Goal: Book appointment/travel/reservation

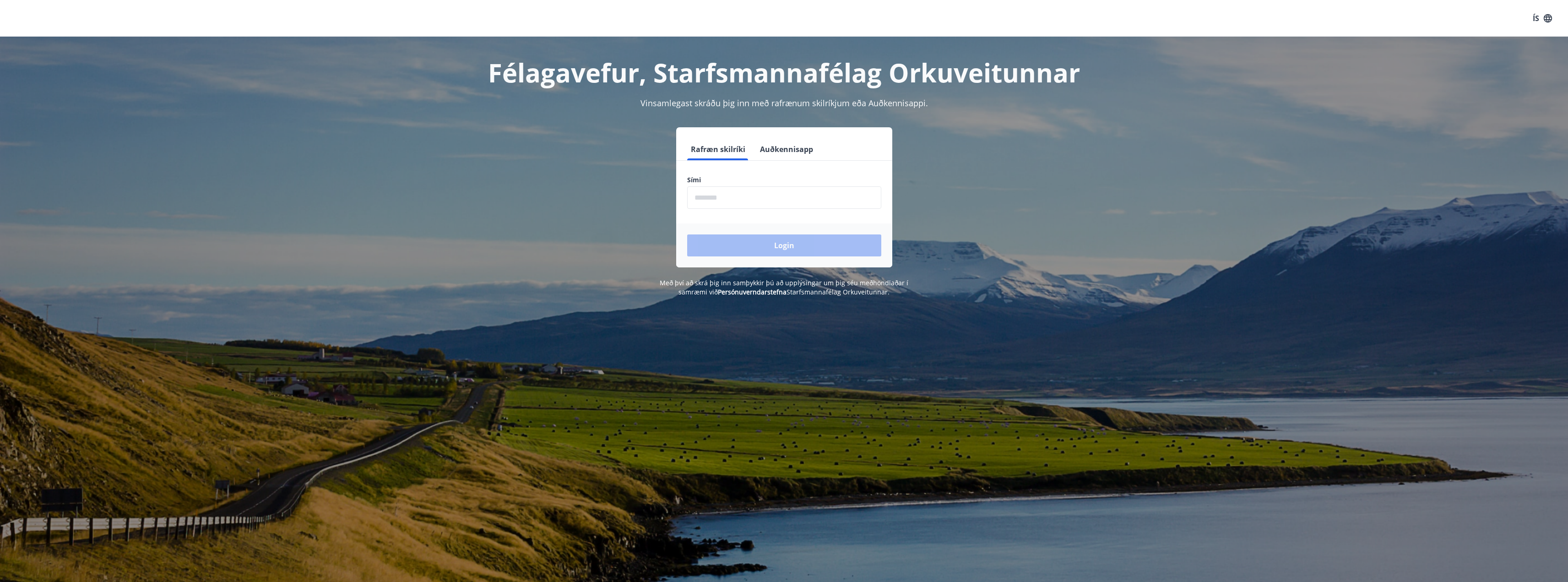
click at [826, 194] on input "phone" at bounding box center [784, 197] width 194 height 23
type input "********"
click at [815, 251] on button "Login" at bounding box center [784, 245] width 194 height 22
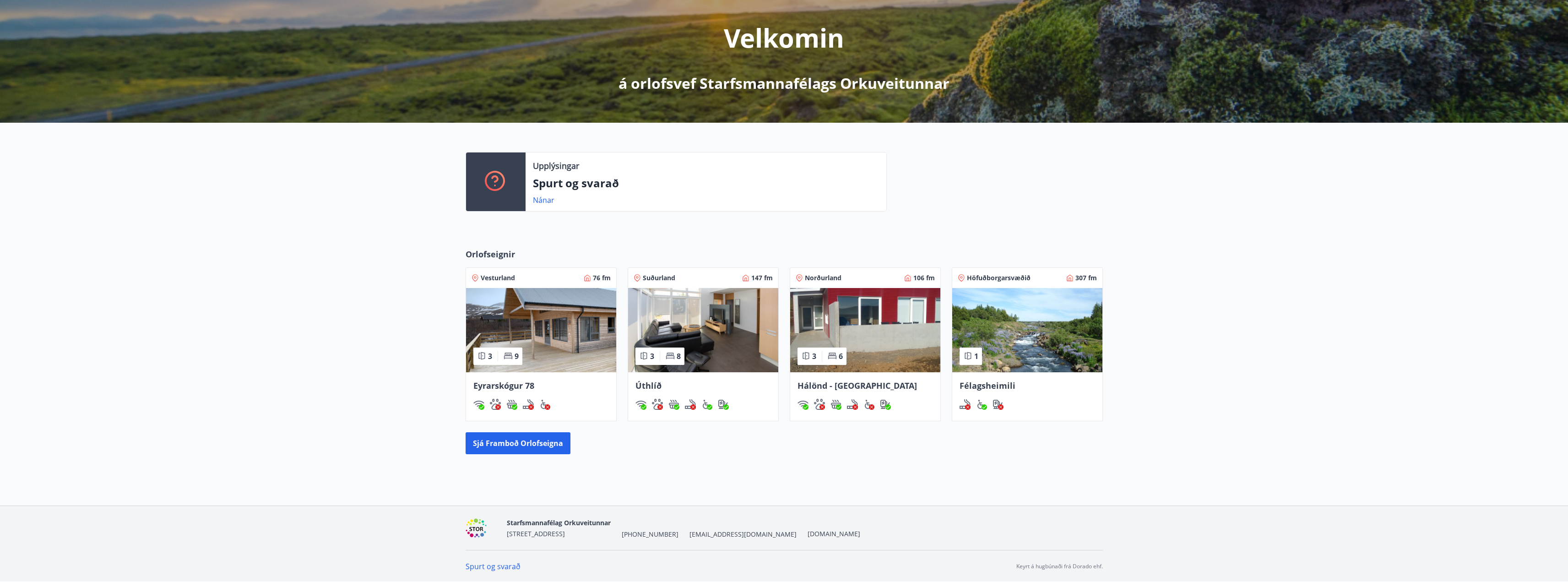
scroll to position [106, 0]
click at [506, 440] on button "Sjá framboð orlofseigna" at bounding box center [518, 443] width 105 height 22
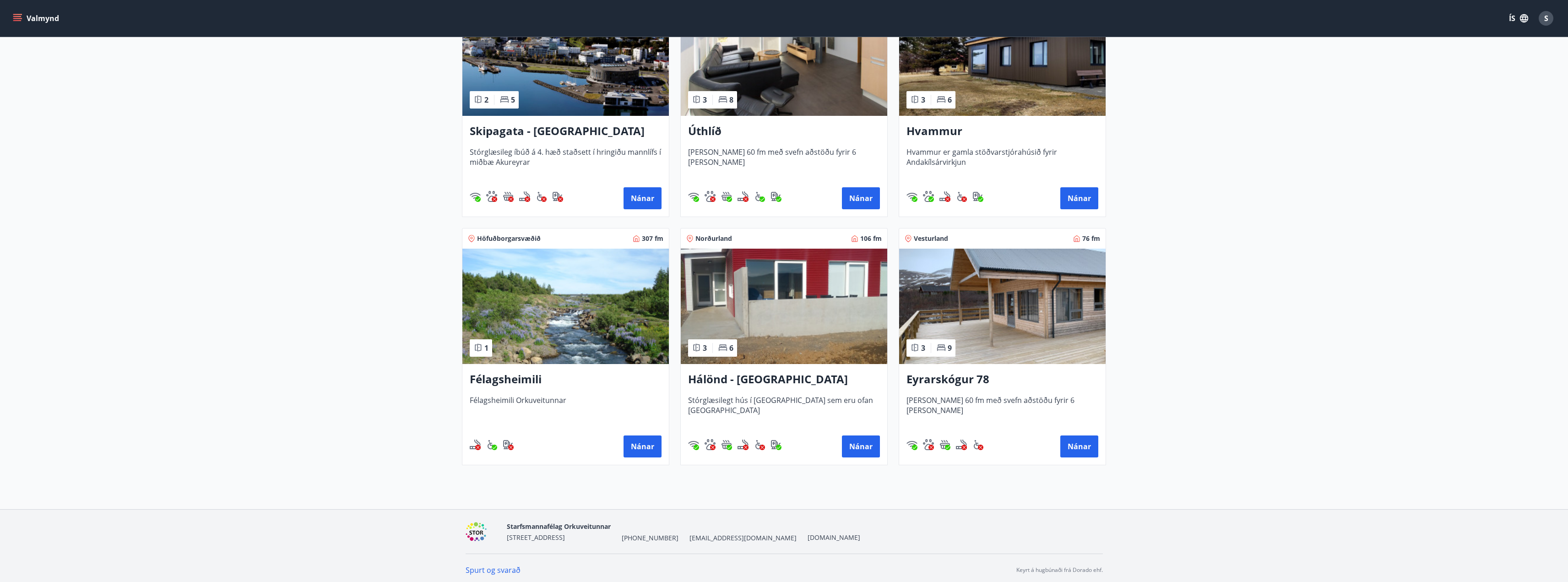
scroll to position [234, 0]
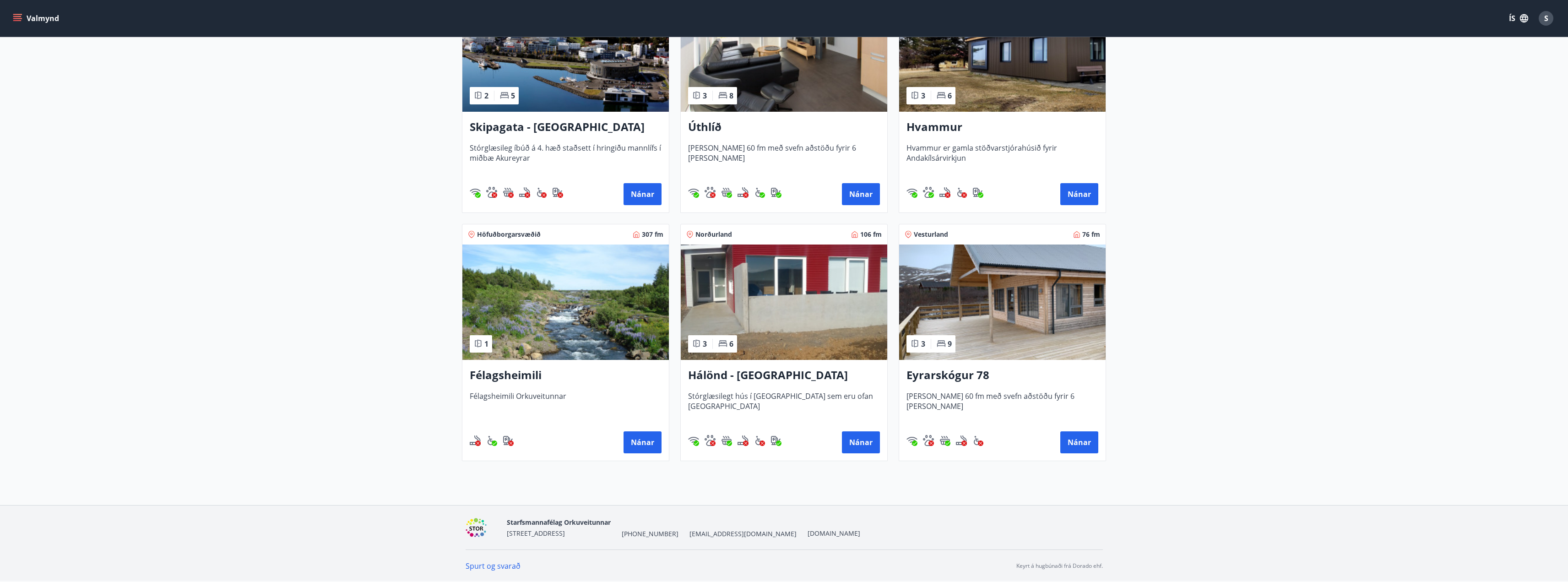
click at [750, 297] on img at bounding box center [784, 302] width 207 height 116
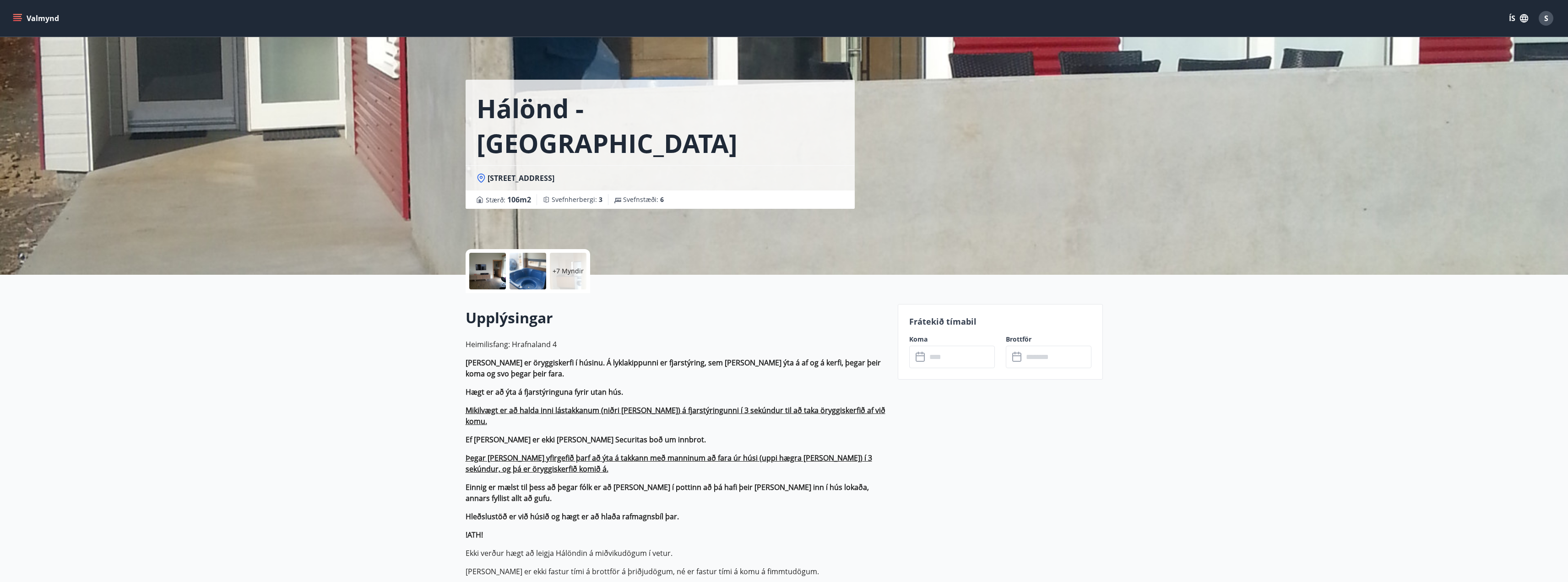
click at [559, 271] on p "+7 Myndir" at bounding box center [568, 271] width 31 height 9
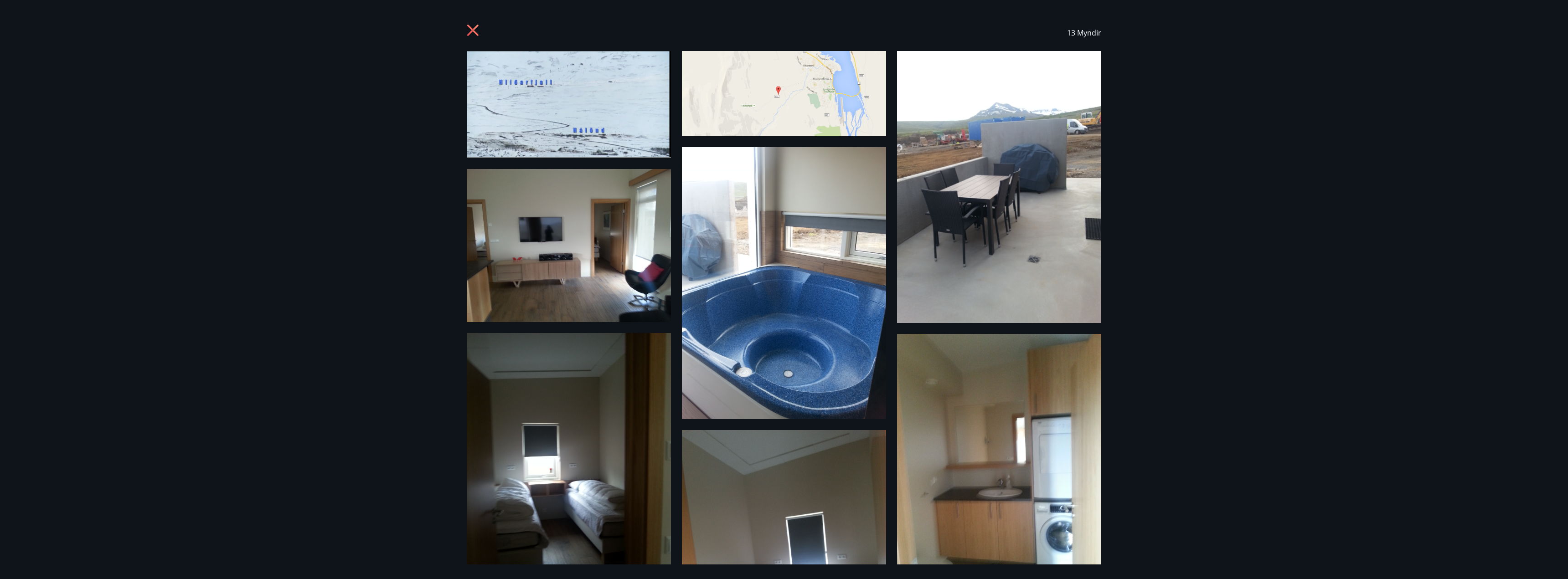
click at [1418, 440] on div "13 Myndir" at bounding box center [784, 290] width 1568 height 579
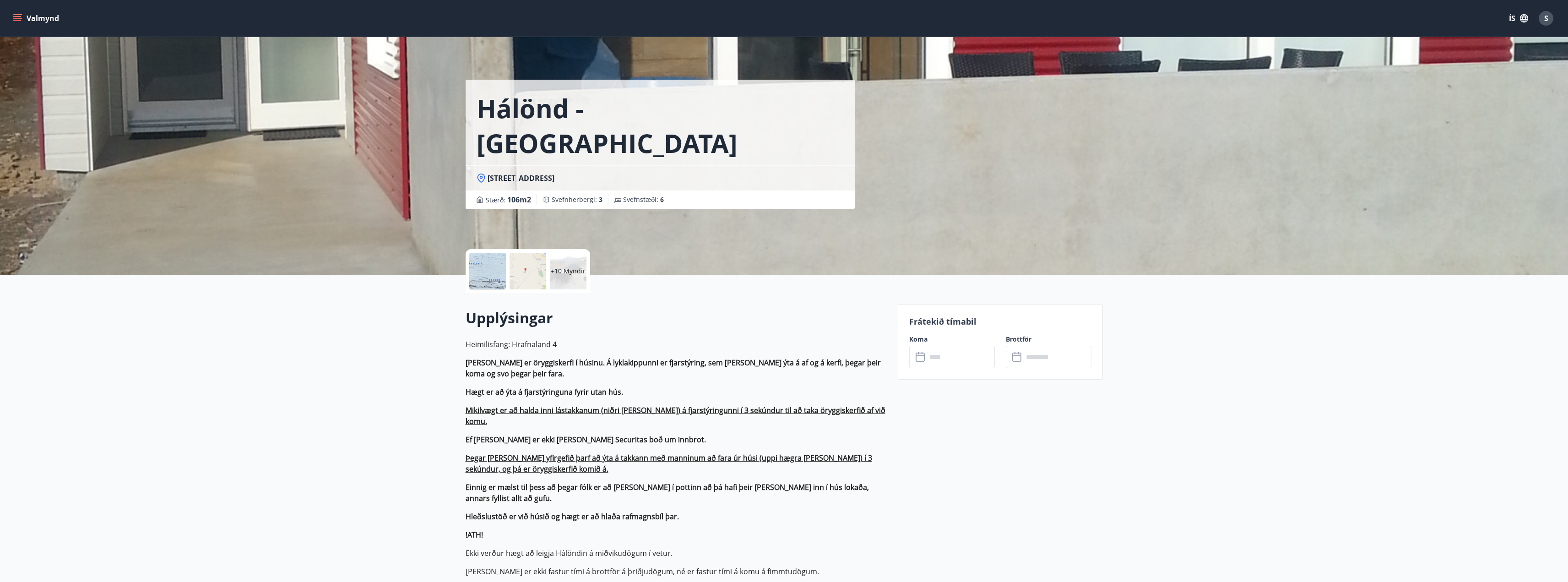
click at [563, 254] on div "+10 Myndir" at bounding box center [568, 271] width 37 height 37
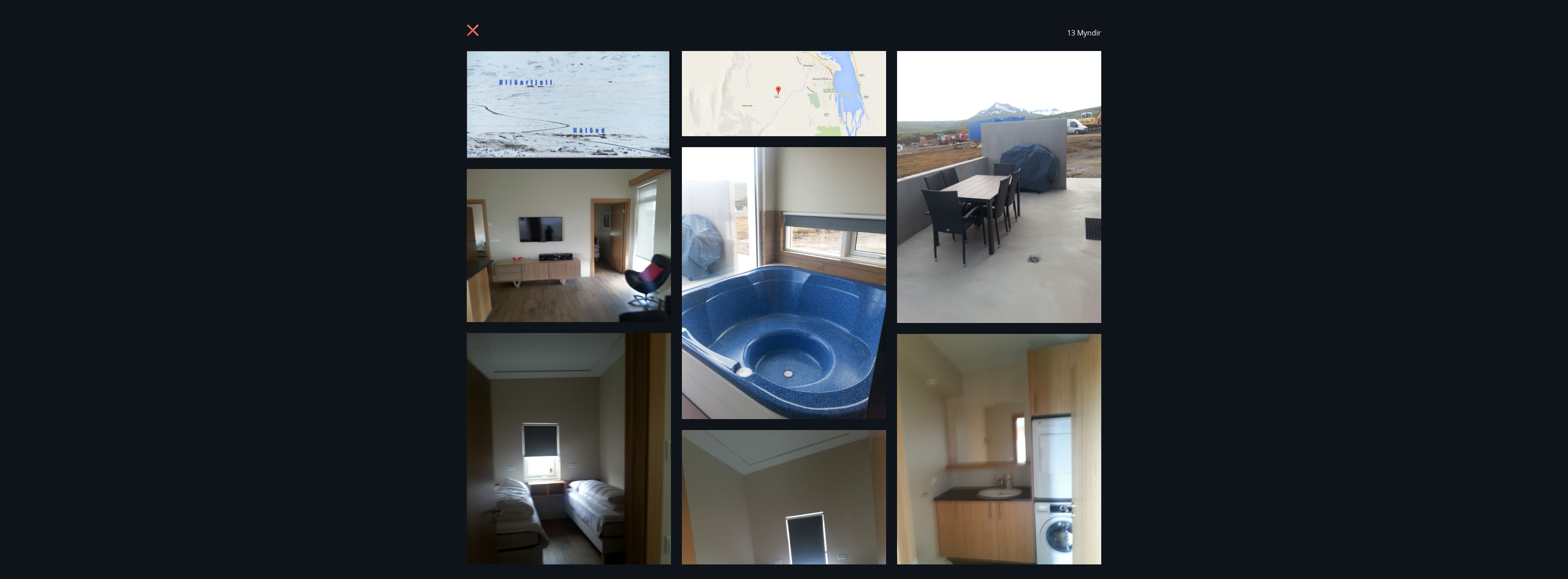
click at [469, 32] on icon at bounding box center [474, 32] width 15 height 15
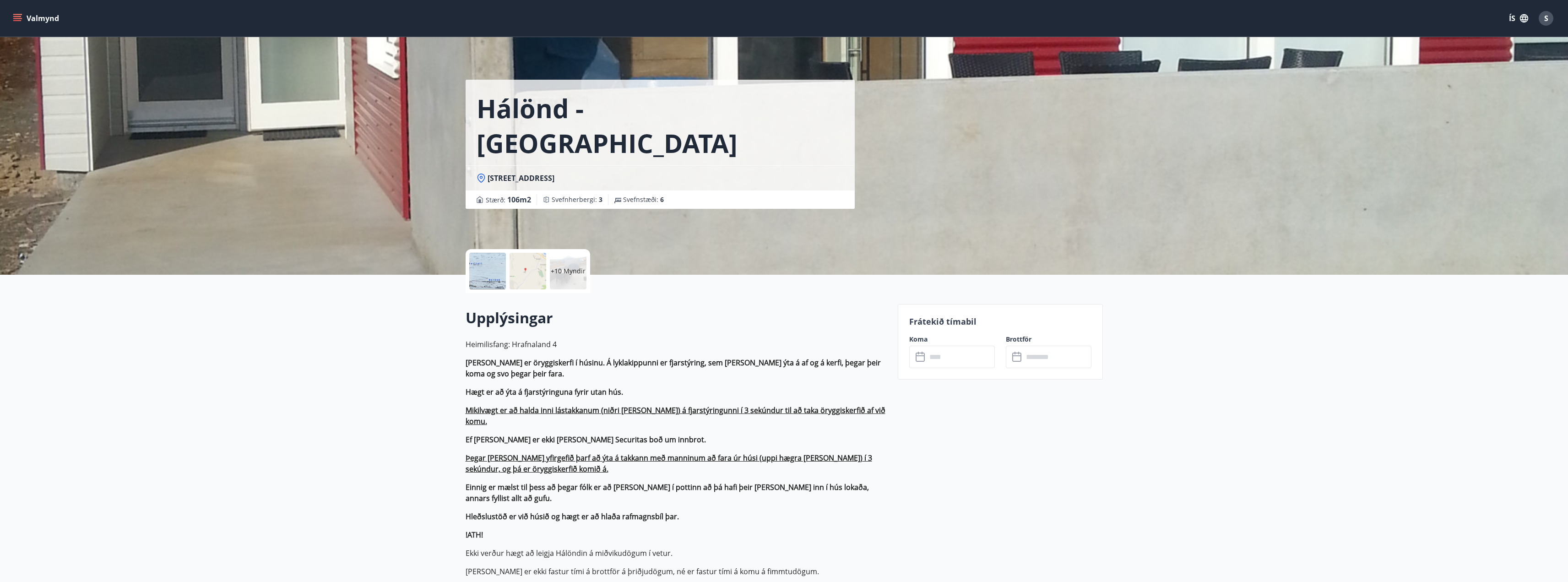
click at [965, 361] on input "text" at bounding box center [961, 356] width 68 height 23
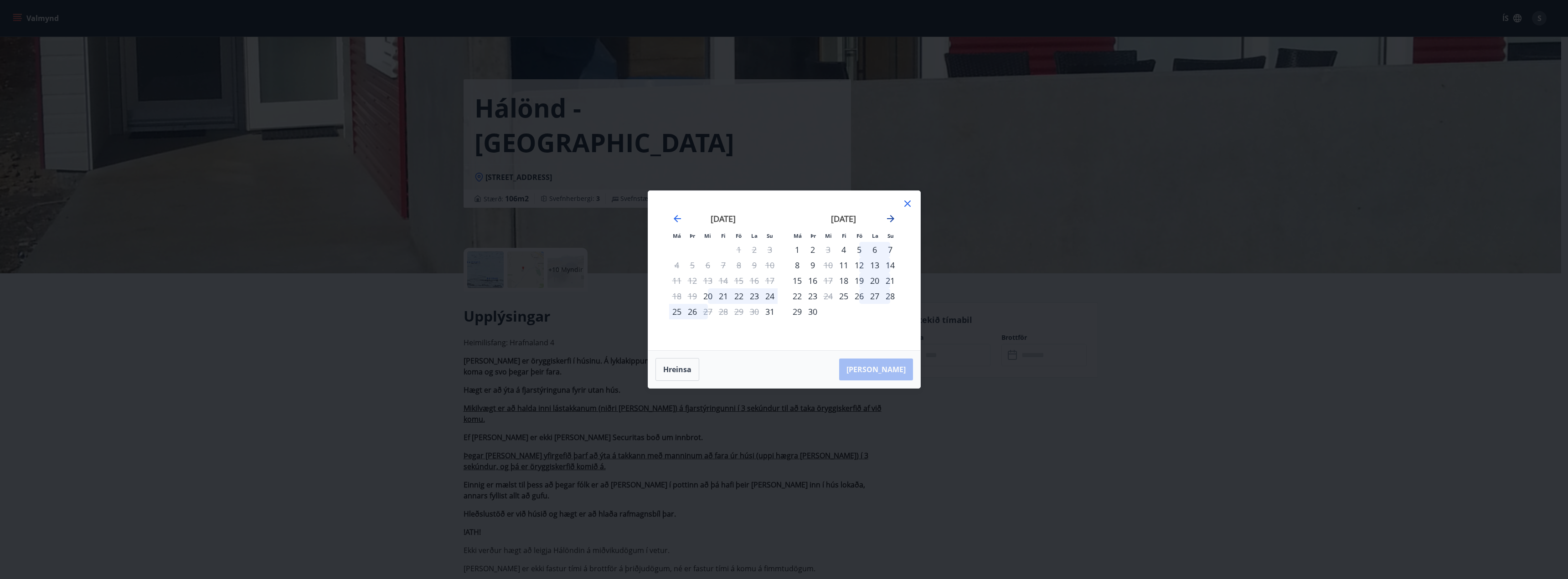
click at [892, 220] on icon "Move forward to switch to the next month." at bounding box center [891, 218] width 7 height 7
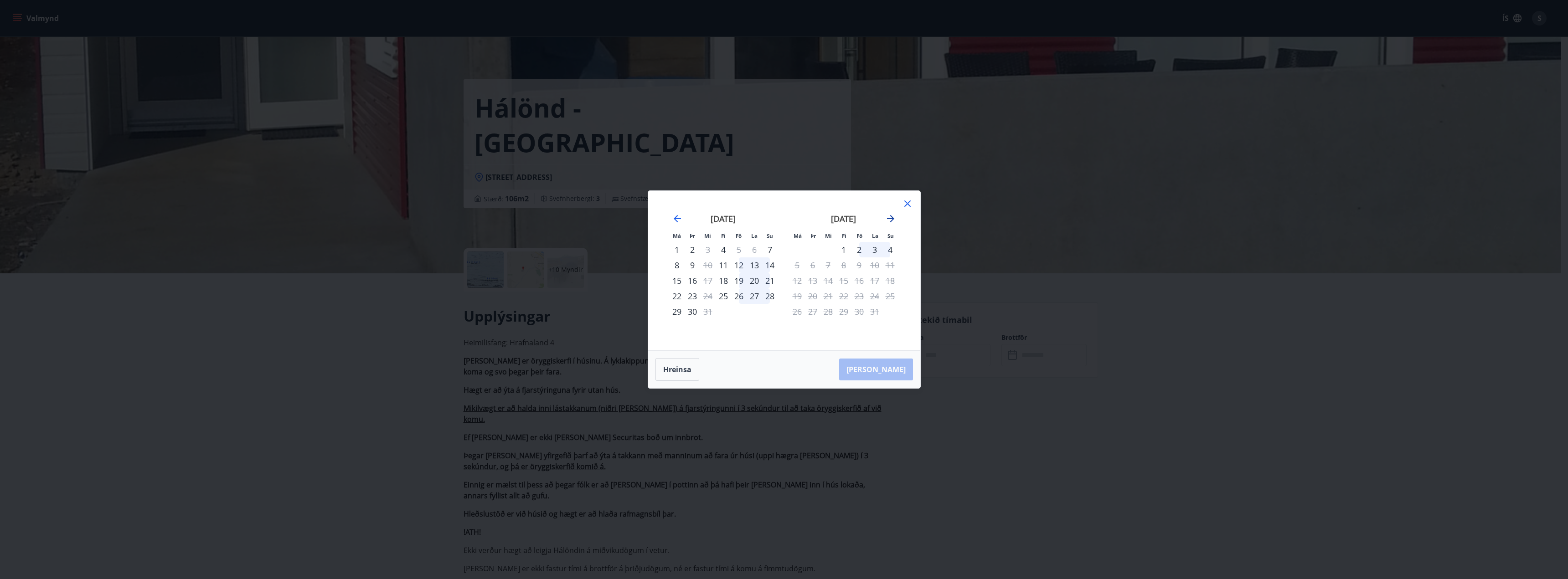
click at [892, 220] on icon "Move forward to switch to the next month." at bounding box center [891, 218] width 7 height 7
click at [679, 220] on icon "Move backward to switch to the previous month." at bounding box center [677, 218] width 11 height 11
click at [892, 220] on icon "Move forward to switch to the next month." at bounding box center [891, 218] width 7 height 7
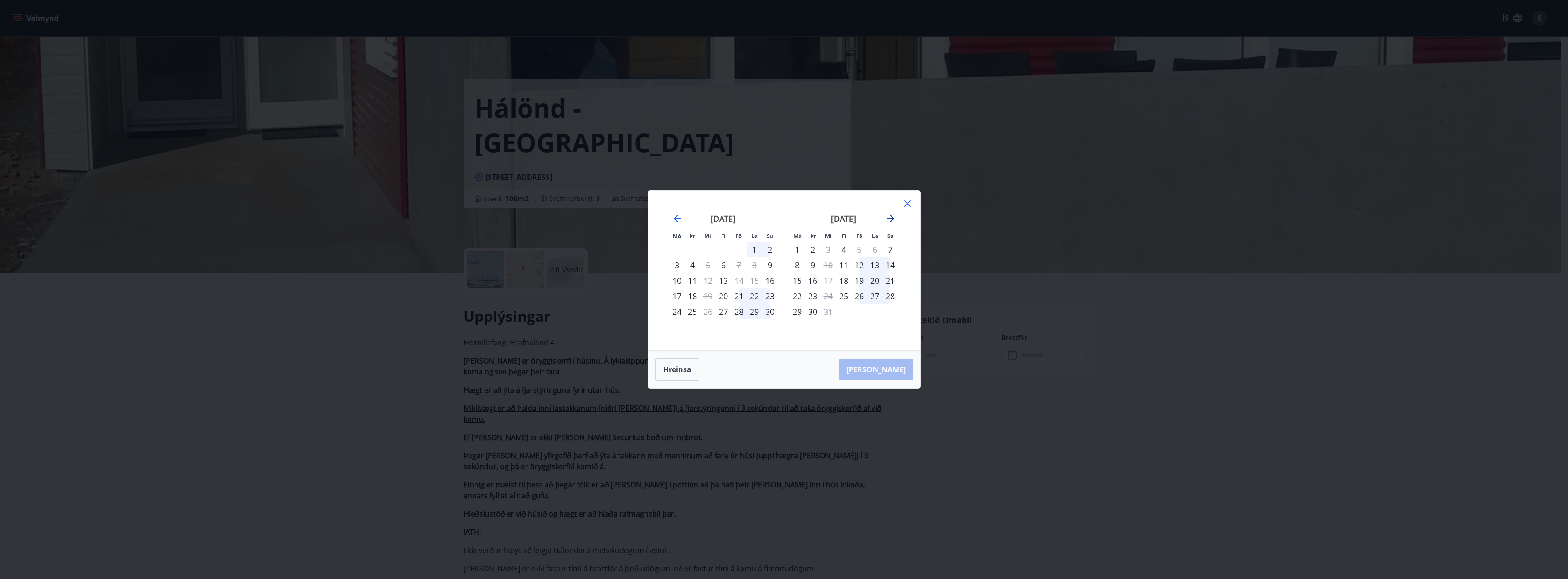
click at [892, 220] on icon "Move forward to switch to the next month." at bounding box center [891, 218] width 7 height 7
click at [907, 202] on icon at bounding box center [908, 204] width 11 height 11
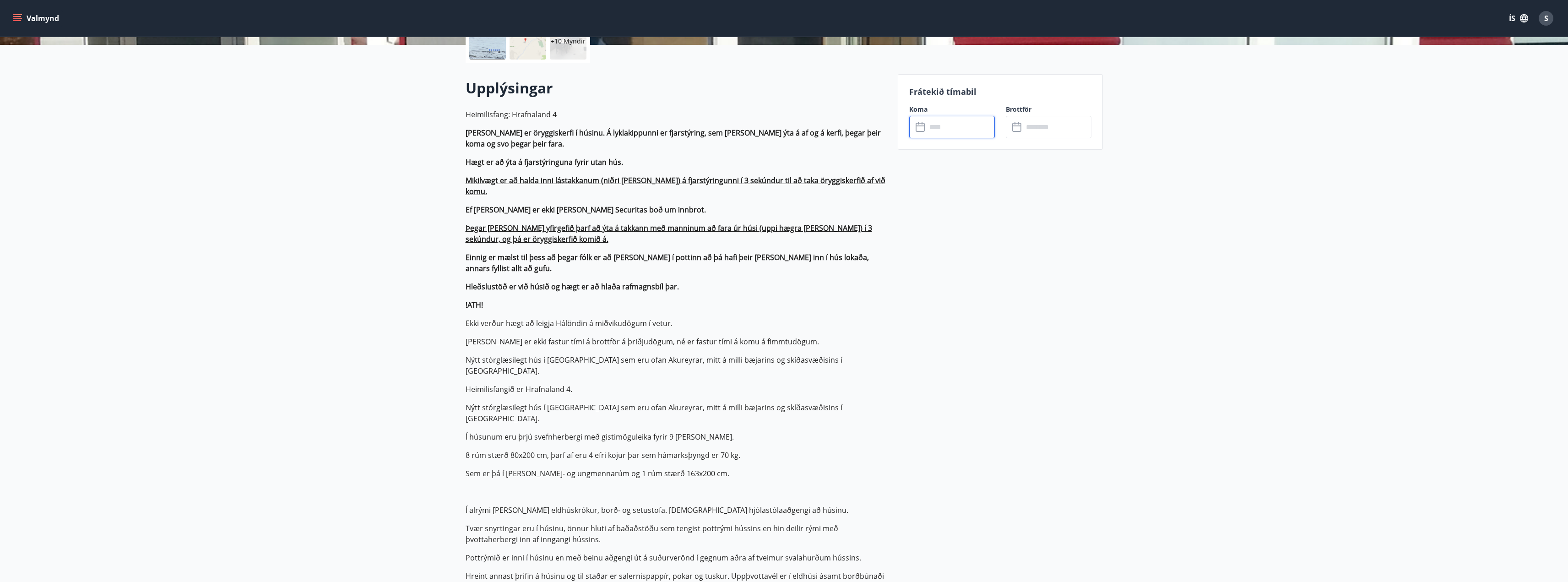
scroll to position [229, 0]
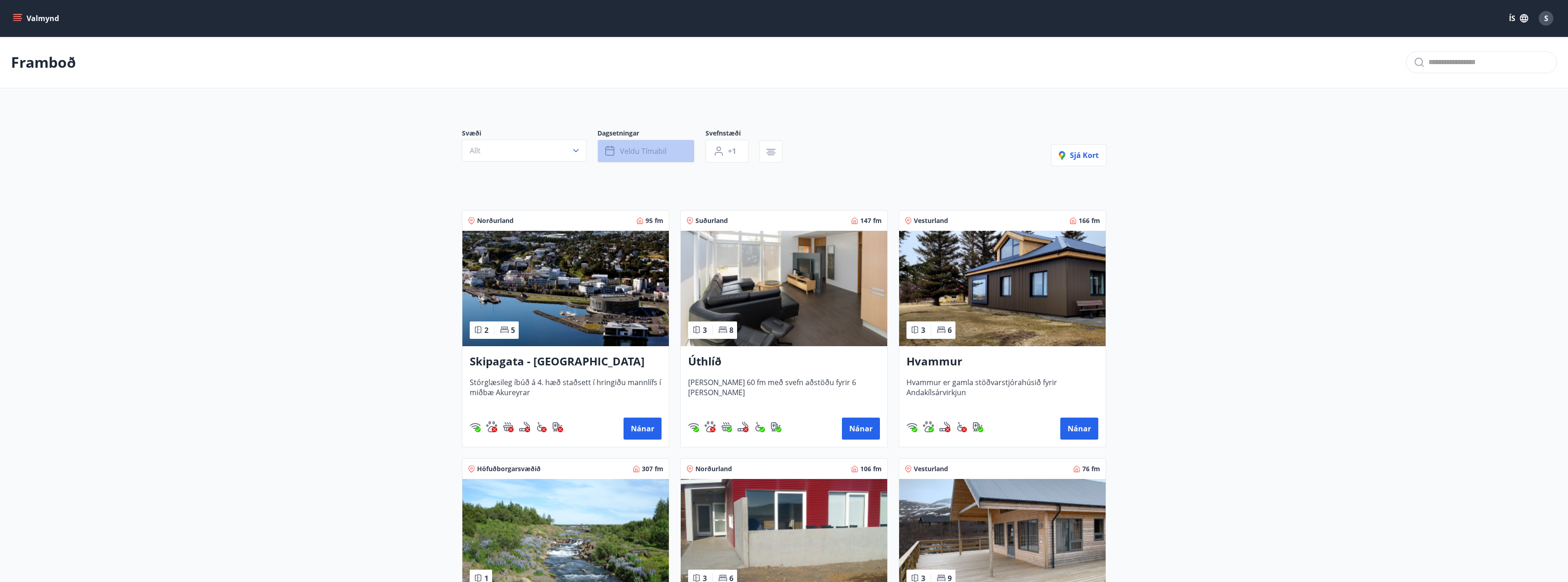
click at [642, 147] on span "Veldu tímabil" at bounding box center [643, 151] width 46 height 10
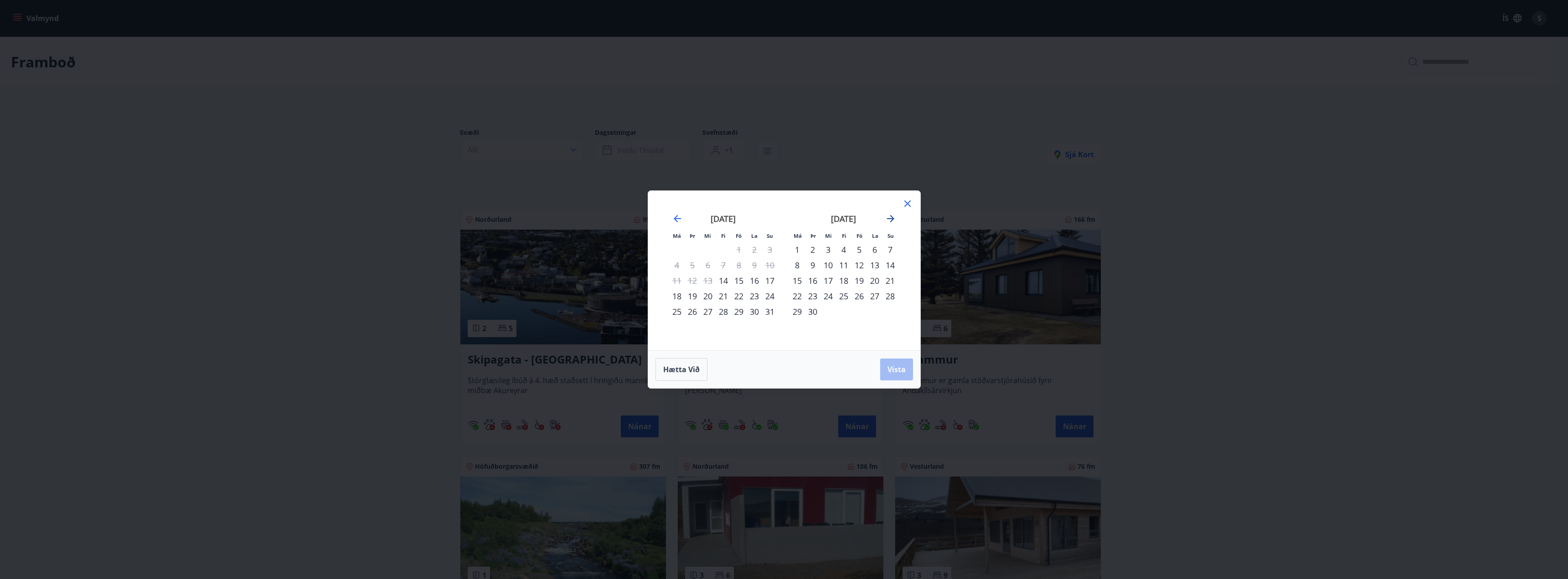
click at [894, 220] on icon "Move forward to switch to the next month." at bounding box center [891, 218] width 11 height 11
click at [891, 220] on icon "Move forward to switch to the next month." at bounding box center [891, 218] width 11 height 11
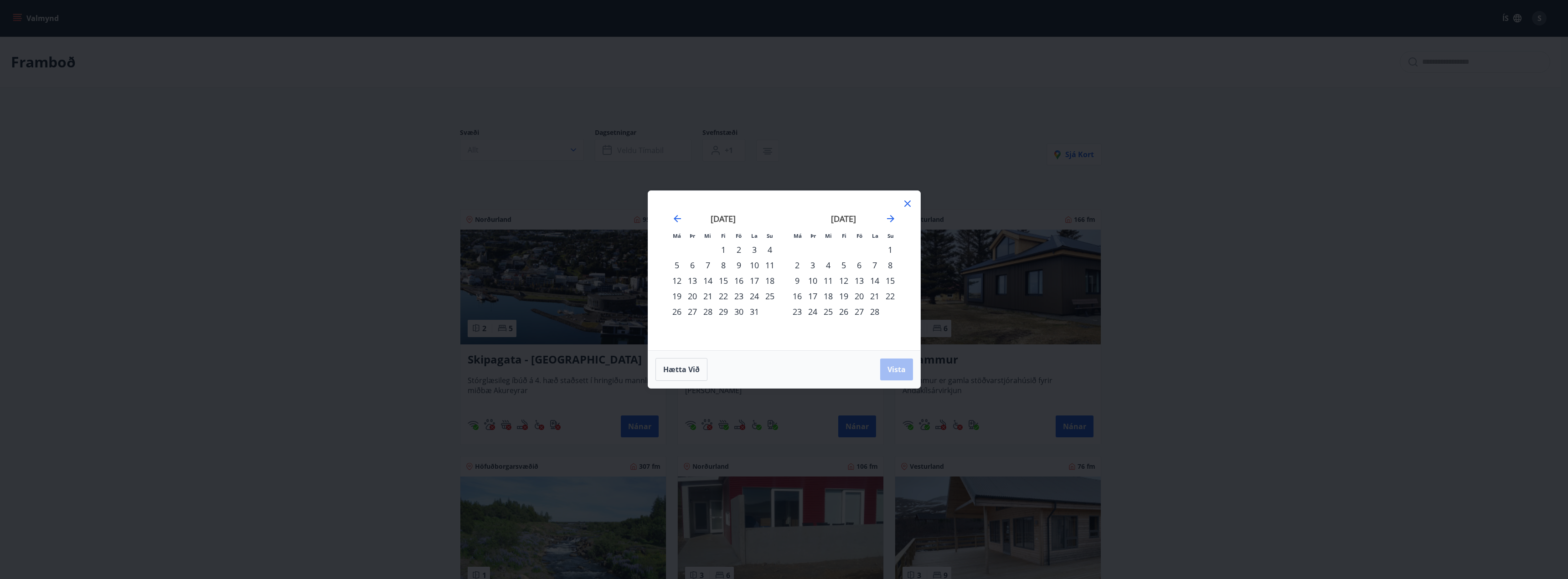
click at [843, 299] on div "19" at bounding box center [843, 296] width 15 height 15
click at [888, 293] on div "22" at bounding box center [890, 296] width 15 height 15
click at [892, 370] on span "Vista" at bounding box center [897, 369] width 18 height 10
